Goal: Information Seeking & Learning: Compare options

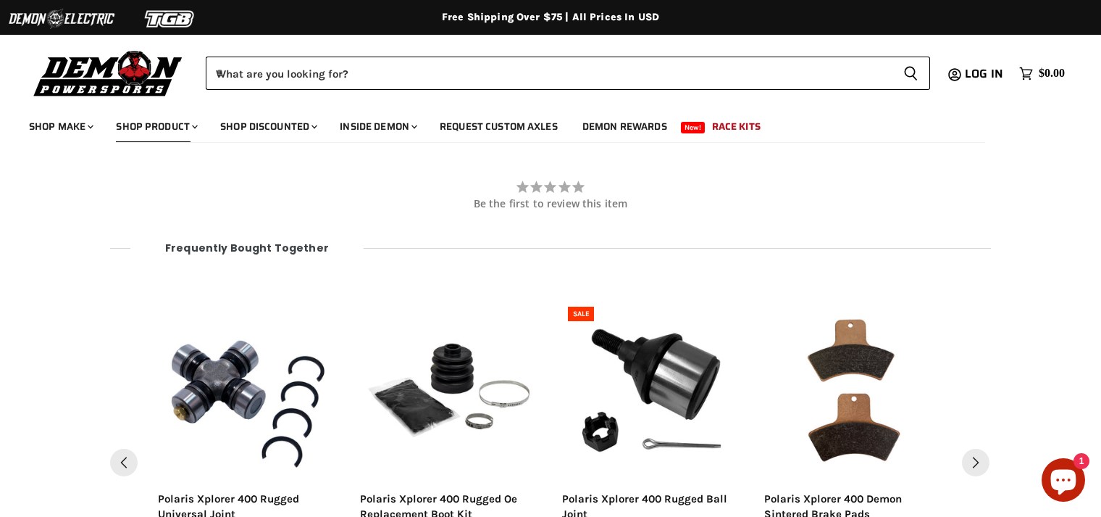
scroll to position [1561, 0]
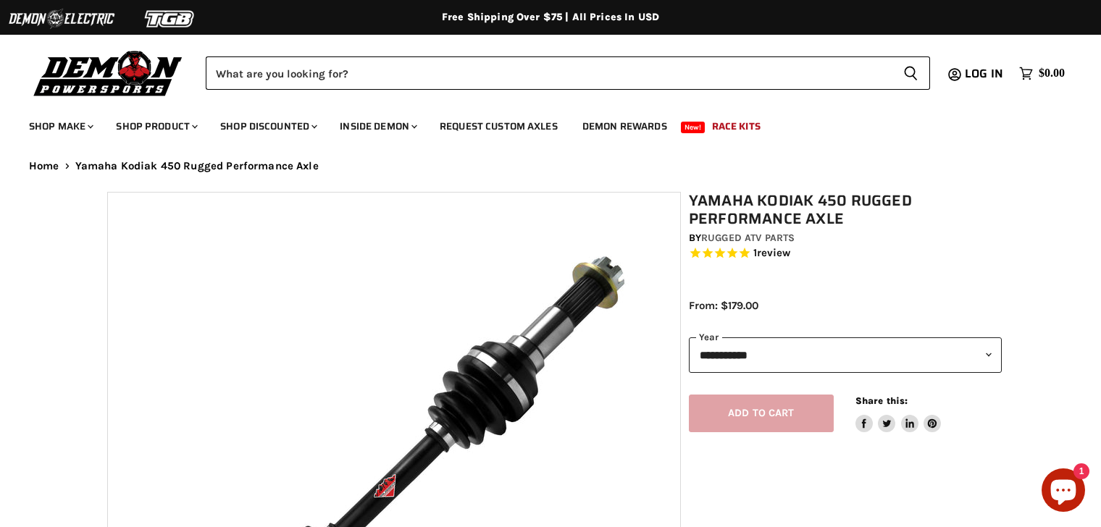
select select "******"
